Goal: Transaction & Acquisition: Purchase product/service

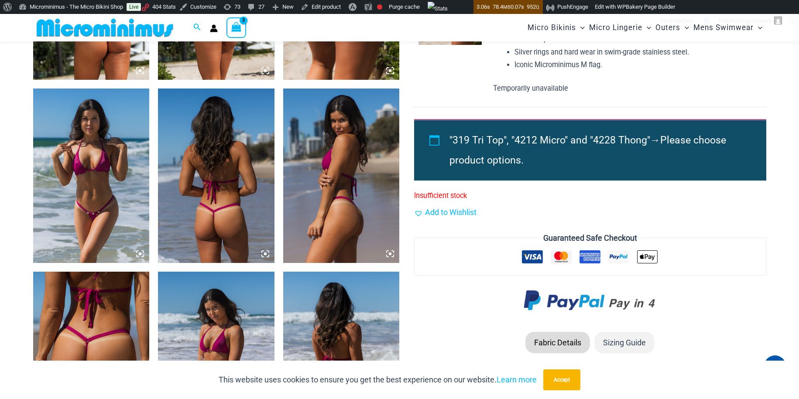
scroll to position [734, 0]
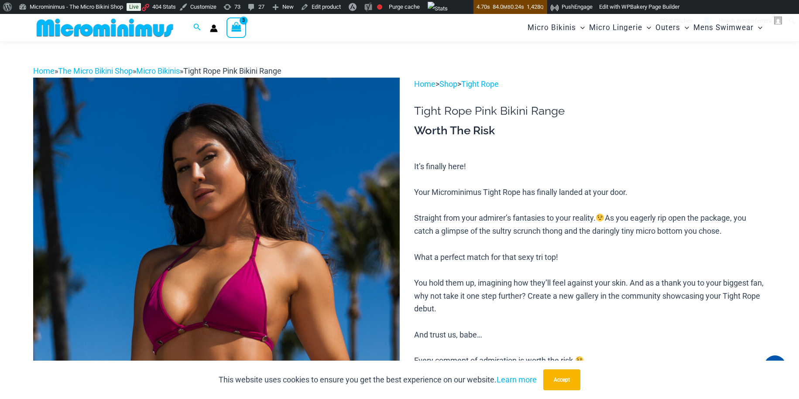
scroll to position [298, 0]
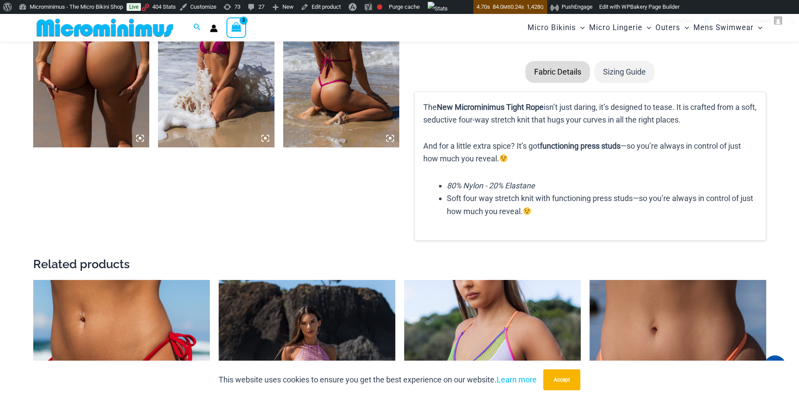
type input "**********"
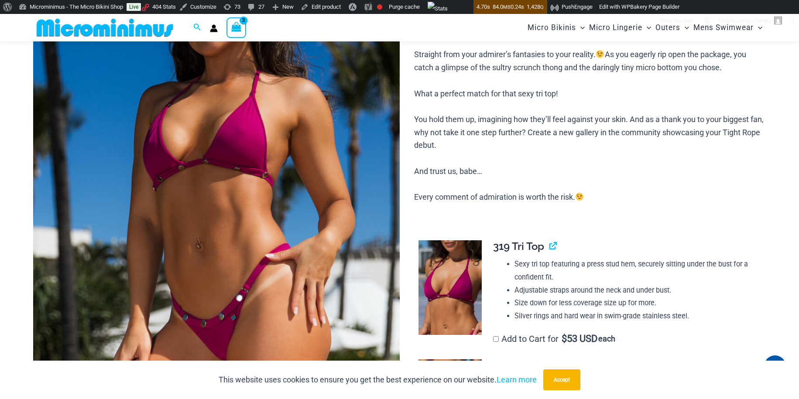
scroll to position [0, 0]
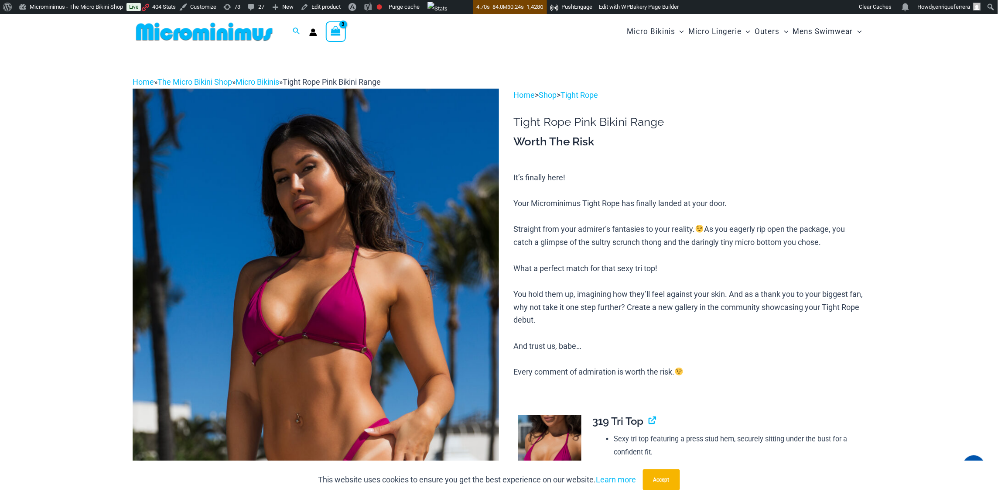
drag, startPoint x: 73, startPoint y: 127, endPoint x: 262, endPoint y: 66, distance: 198.2
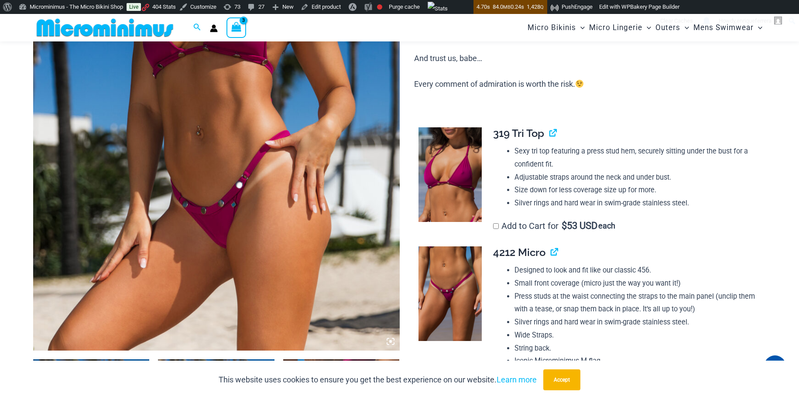
scroll to position [210, 0]
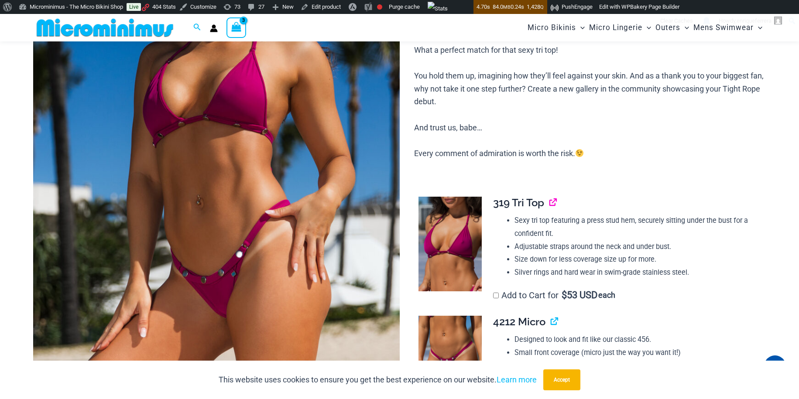
click at [549, 202] on link "View product" at bounding box center [549, 202] width 0 height 13
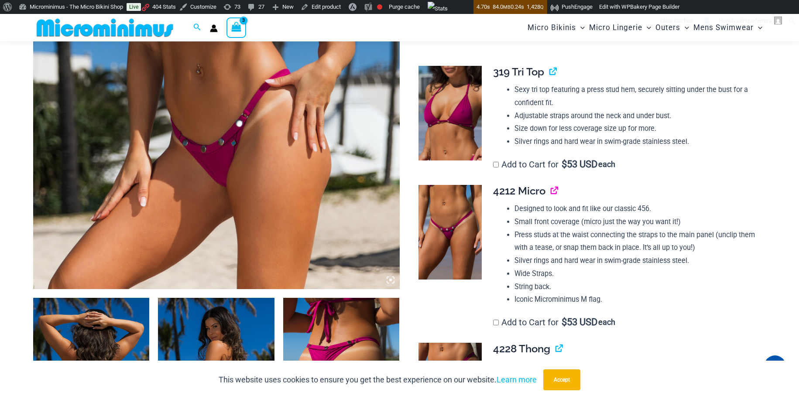
click at [551, 189] on link "View product" at bounding box center [551, 191] width 0 height 13
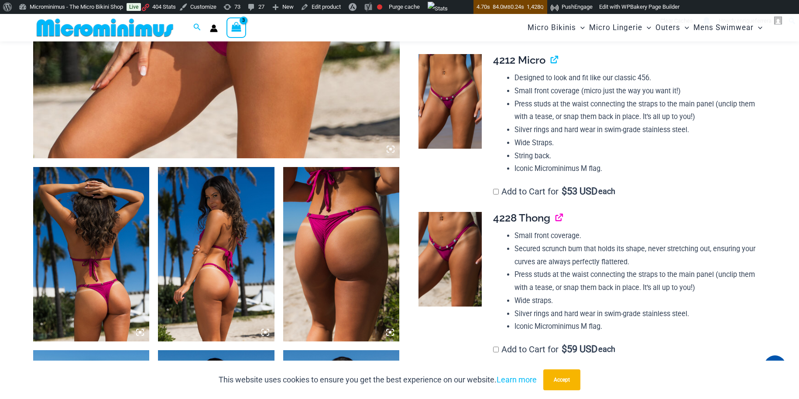
click at [556, 217] on link "View product" at bounding box center [556, 218] width 0 height 13
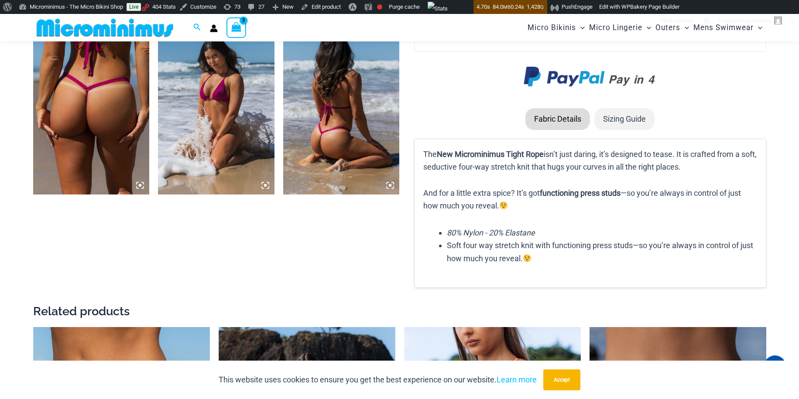
scroll to position [996, 0]
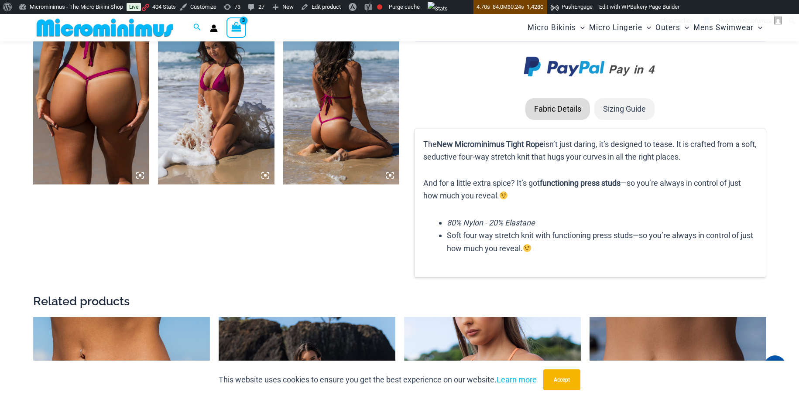
click at [621, 103] on li "Sizing Guide" at bounding box center [624, 109] width 60 height 22
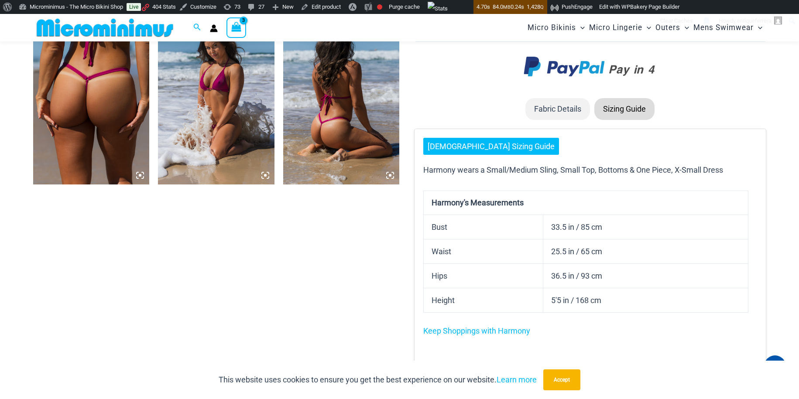
click at [572, 103] on li "Fabric Details" at bounding box center [557, 109] width 65 height 22
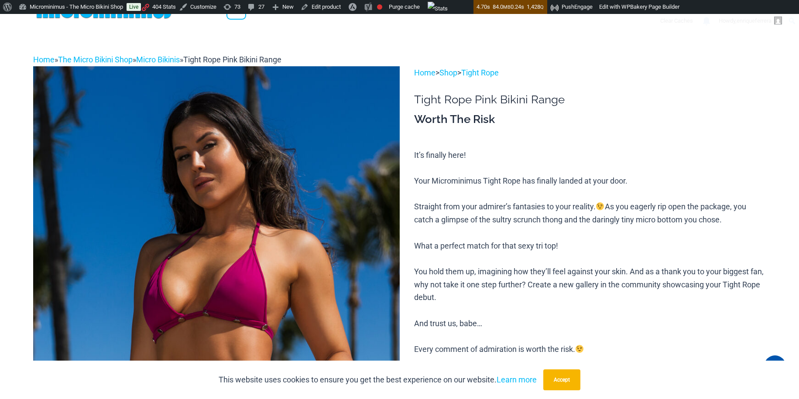
scroll to position [0, 0]
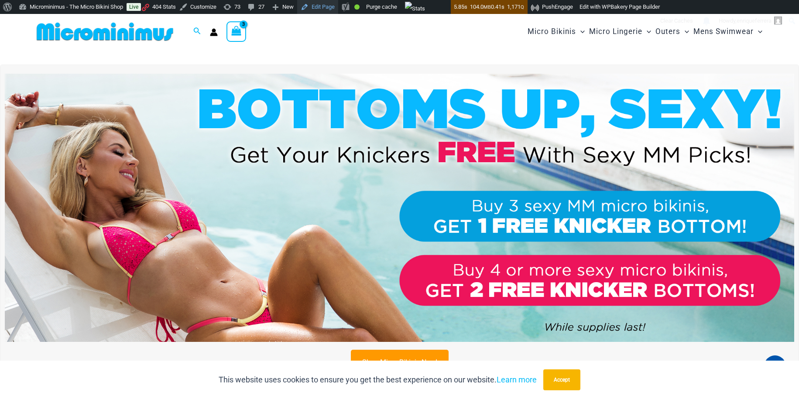
click at [324, 6] on link "Edit Page" at bounding box center [317, 7] width 41 height 14
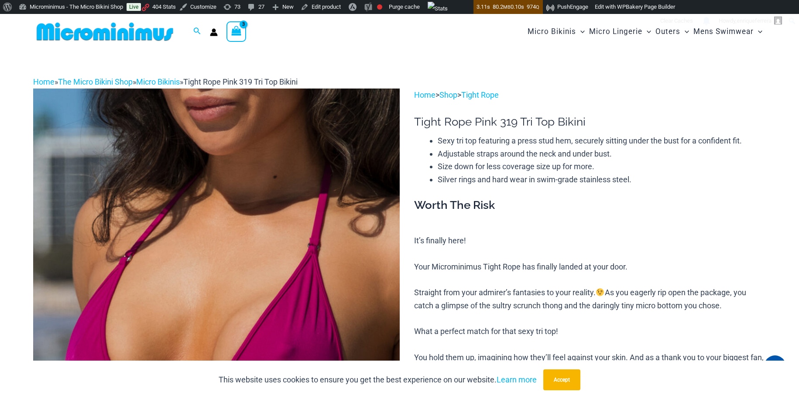
type input "**********"
